Goal: Information Seeking & Learning: Learn about a topic

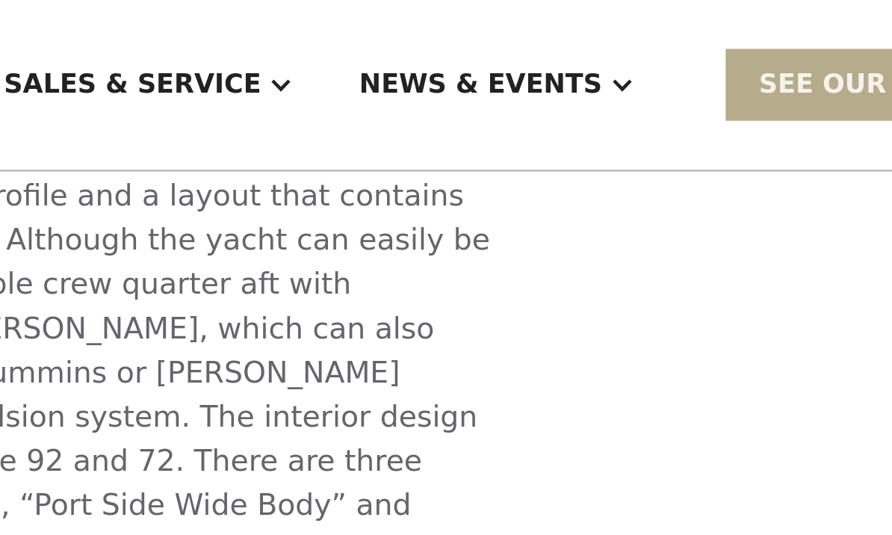
scroll to position [1596, 0]
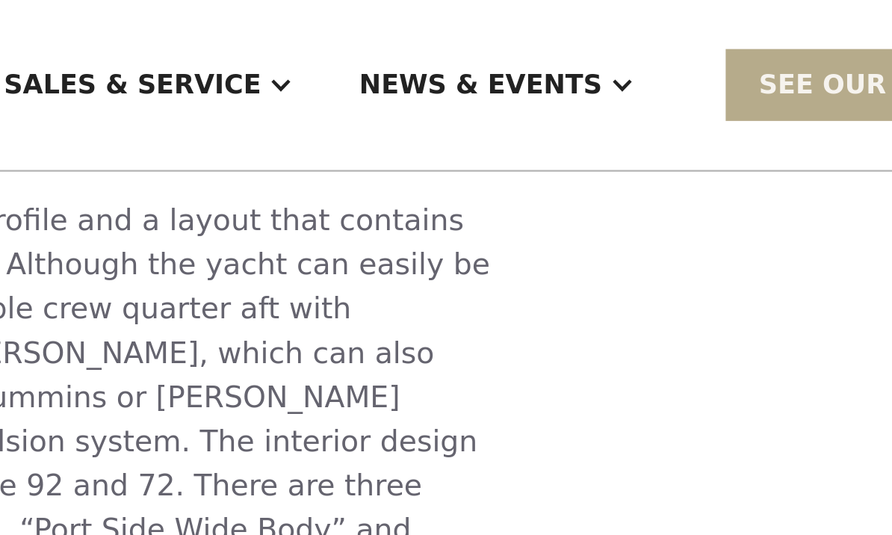
click at [472, 33] on div at bounding box center [478, 39] width 12 height 12
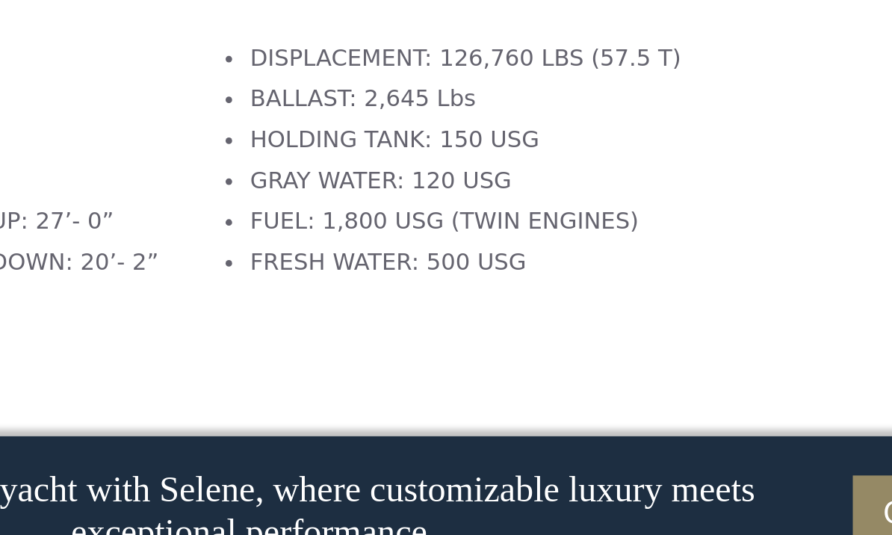
scroll to position [2309, 0]
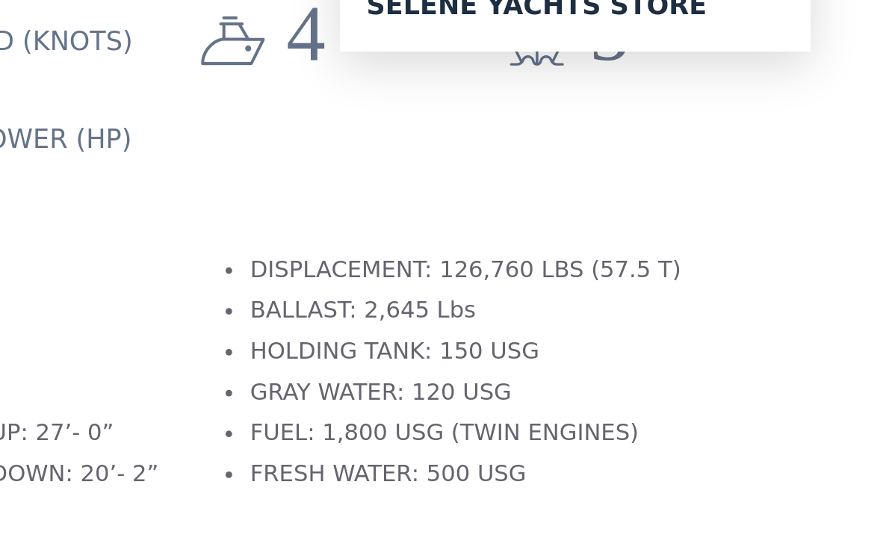
click at [295, 379] on li "FRESH WATER: 500 USG" at bounding box center [393, 387] width 197 height 16
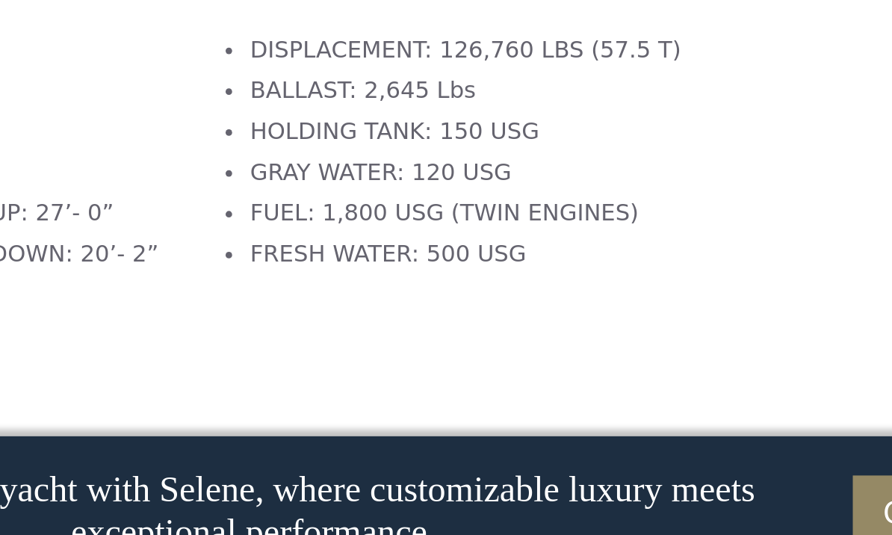
scroll to position [2313, 0]
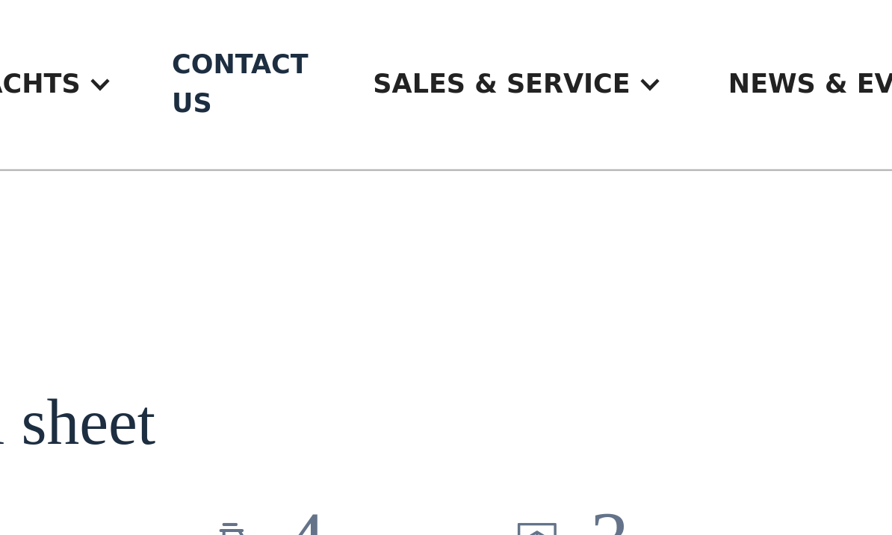
click at [252, 134] on section "Technical sheet 11 speed (knots) 4 cabins 3 heads 425 Power (HP) LOA: 65’- 9” L…" at bounding box center [320, 297] width 507 height 360
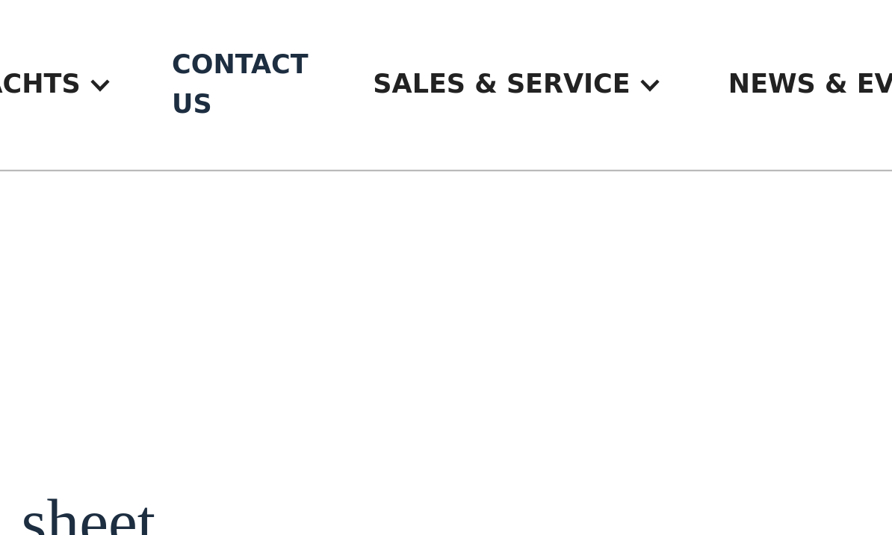
click at [251, 163] on section "Technical sheet 11 speed (knots) 4 cabins 3 heads 425 Power (HP) LOA: 65’- 9” L…" at bounding box center [320, 343] width 507 height 360
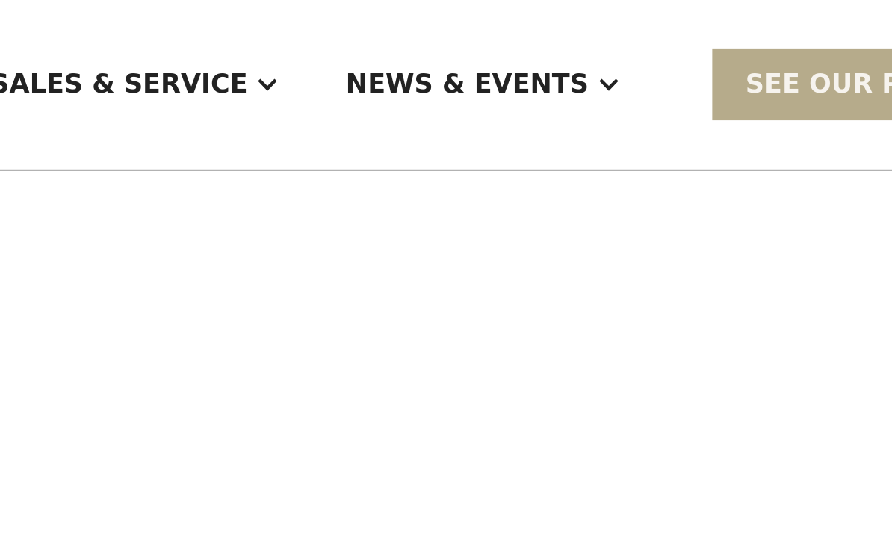
scroll to position [1871, 0]
click at [227, 152] on div "No items found. No items found. Virtual Tour Luxury Ocean Trawler Yacht Howard …" at bounding box center [445, 99] width 757 height 3355
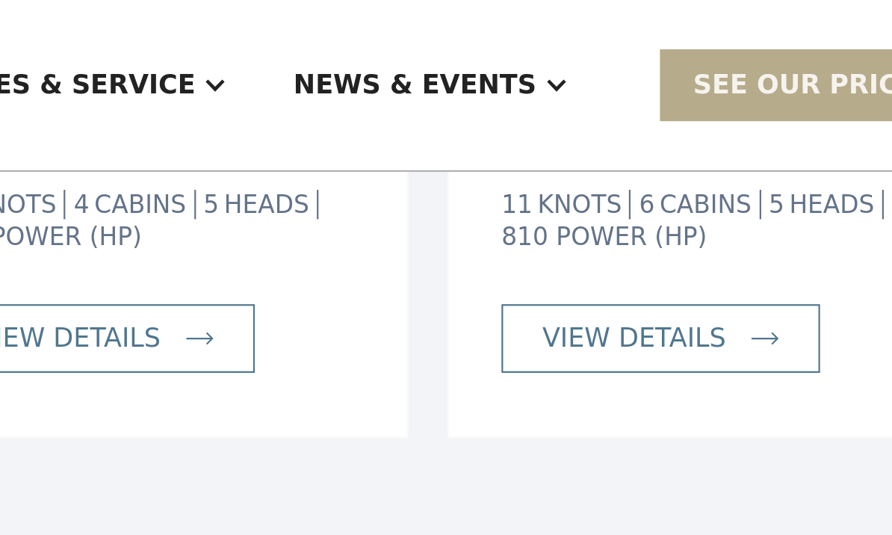
scroll to position [4068, 0]
click at [609, 139] on link "view details" at bounding box center [682, 154] width 146 height 31
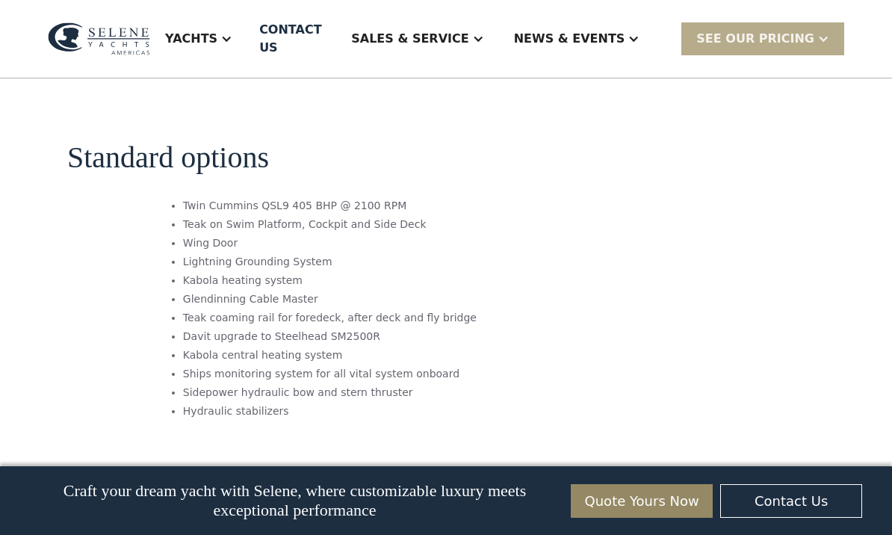
scroll to position [2290, 0]
click at [639, 33] on div at bounding box center [633, 39] width 12 height 12
click at [812, 518] on link "Contact Us" at bounding box center [791, 501] width 142 height 34
